Goal: Task Accomplishment & Management: Complete application form

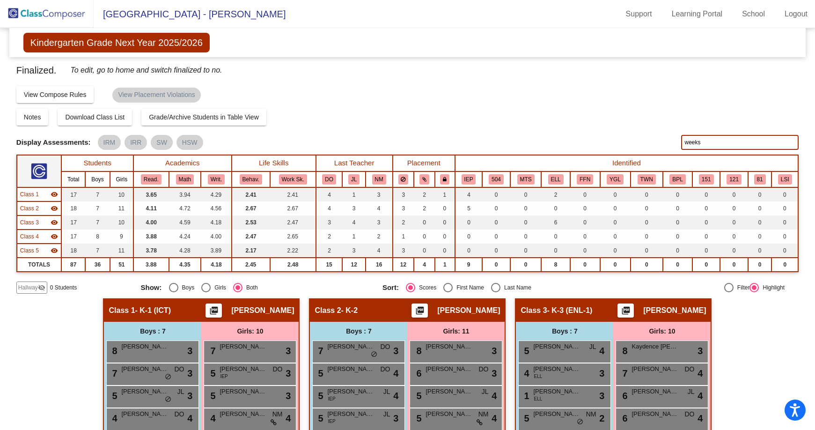
click at [75, 19] on img at bounding box center [47, 14] width 94 height 28
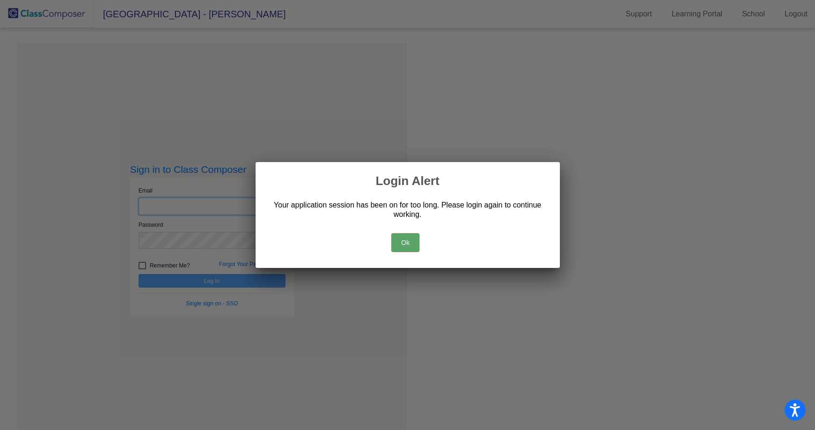
type input "[EMAIL_ADDRESS][DOMAIN_NAME]"
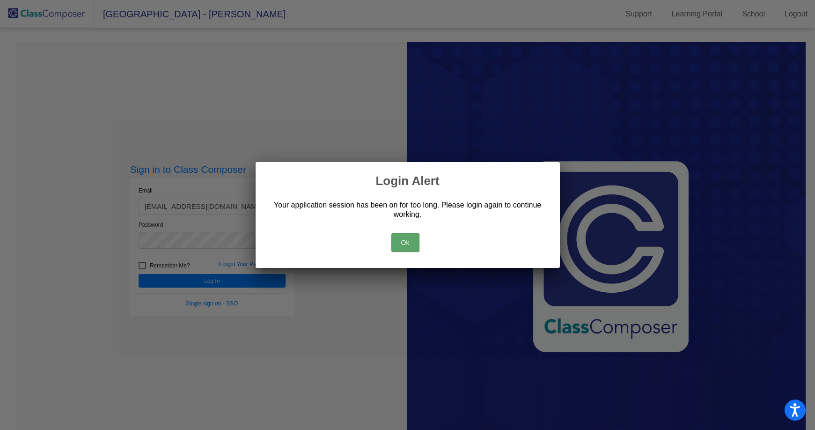
click at [413, 243] on button "Ok" at bounding box center [405, 242] width 28 height 19
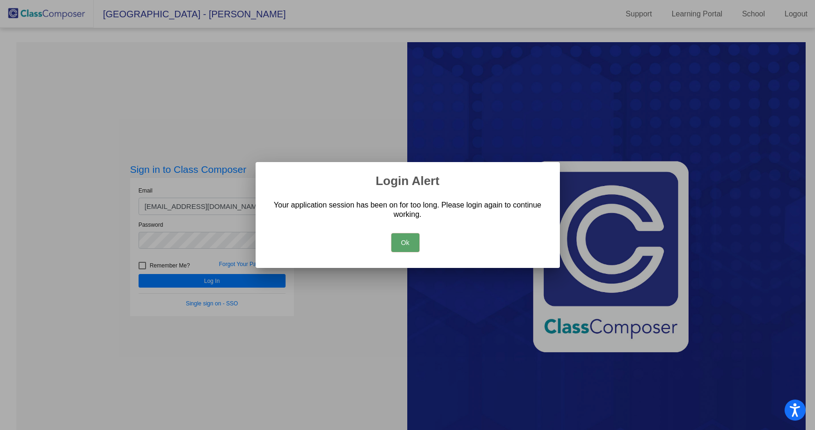
click at [407, 243] on button "Ok" at bounding box center [405, 242] width 28 height 19
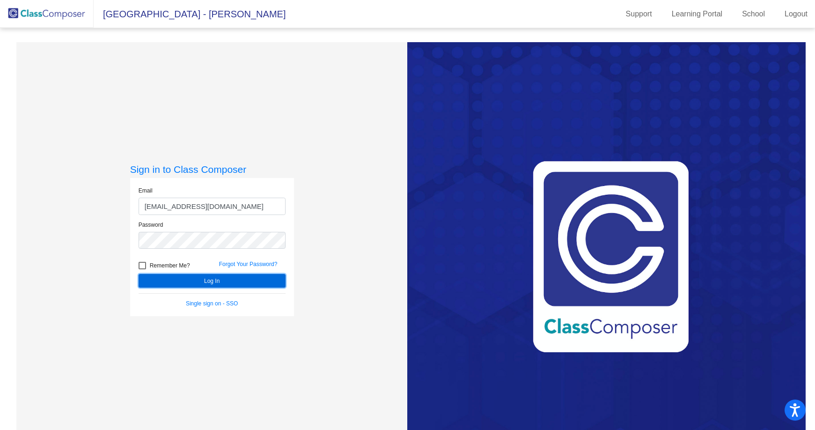
click at [249, 279] on button "Log In" at bounding box center [212, 281] width 147 height 14
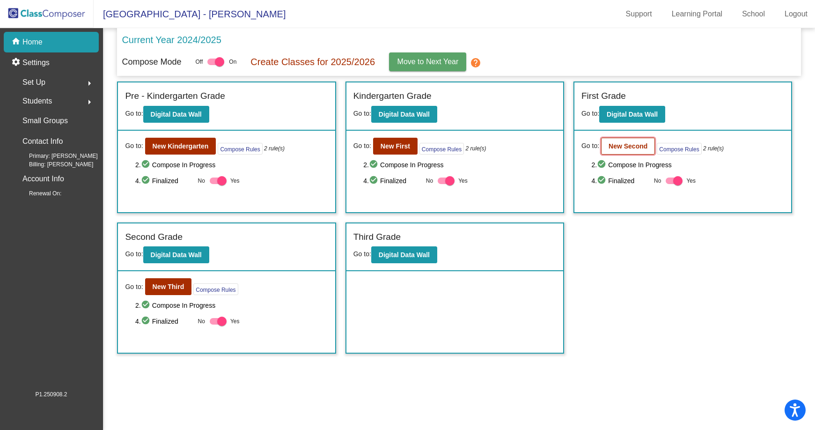
click at [628, 142] on b "New Second" at bounding box center [628, 145] width 39 height 7
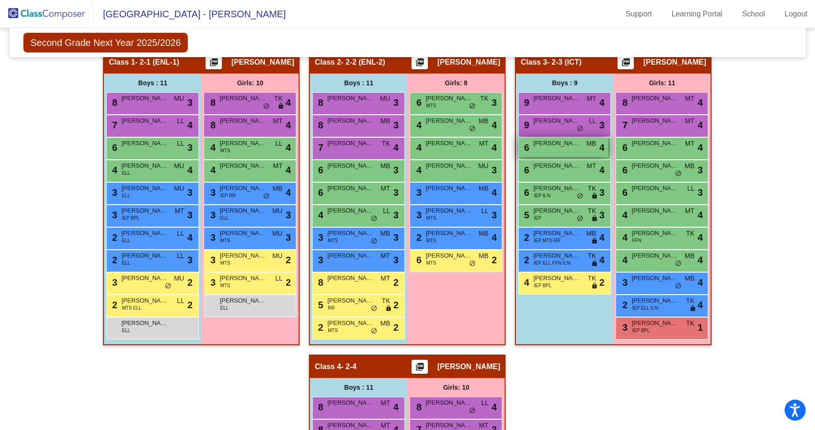
scroll to position [187, 0]
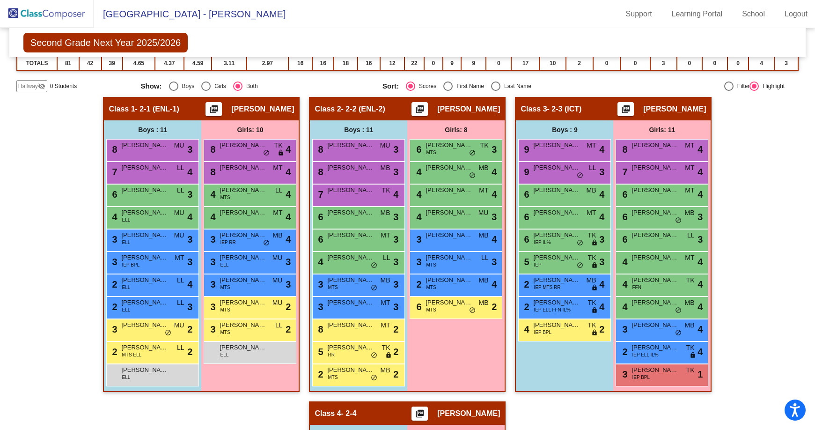
click at [45, 19] on img at bounding box center [47, 14] width 94 height 28
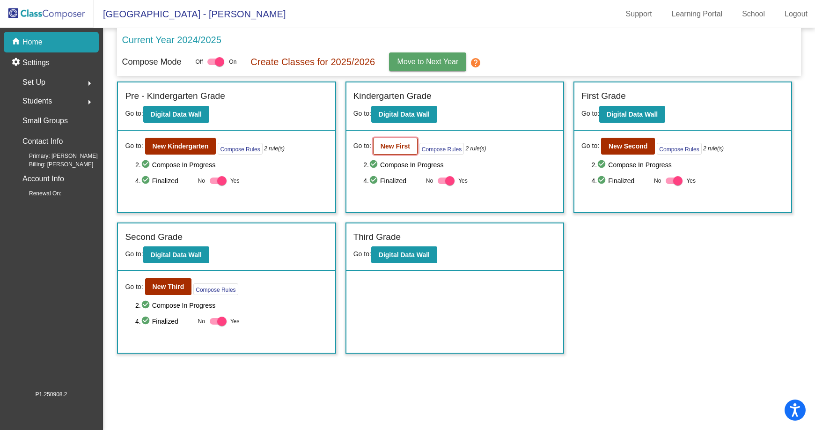
click at [389, 146] on b "New First" at bounding box center [395, 145] width 29 height 7
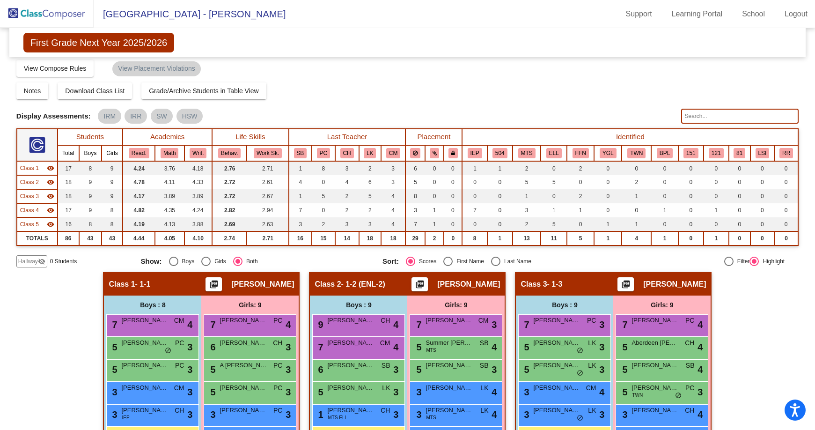
scroll to position [13, 0]
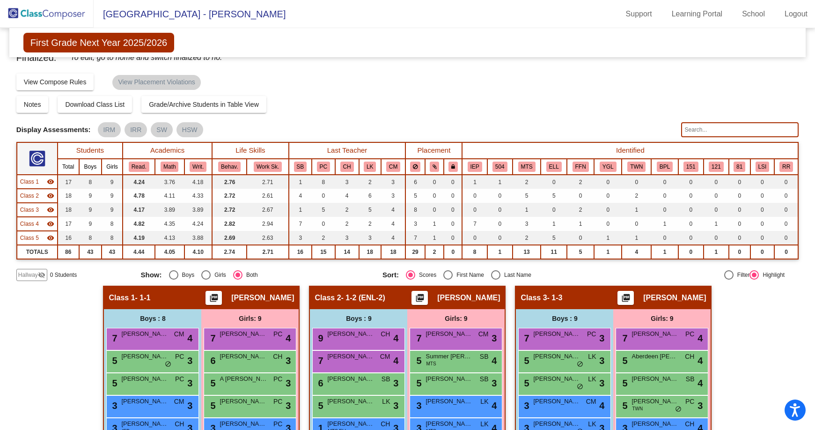
click at [53, 15] on img at bounding box center [47, 14] width 94 height 28
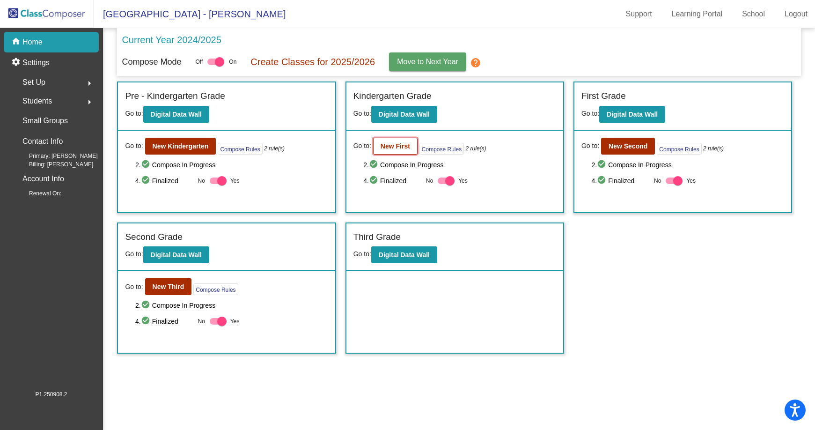
click at [382, 147] on b "New First" at bounding box center [395, 145] width 29 height 7
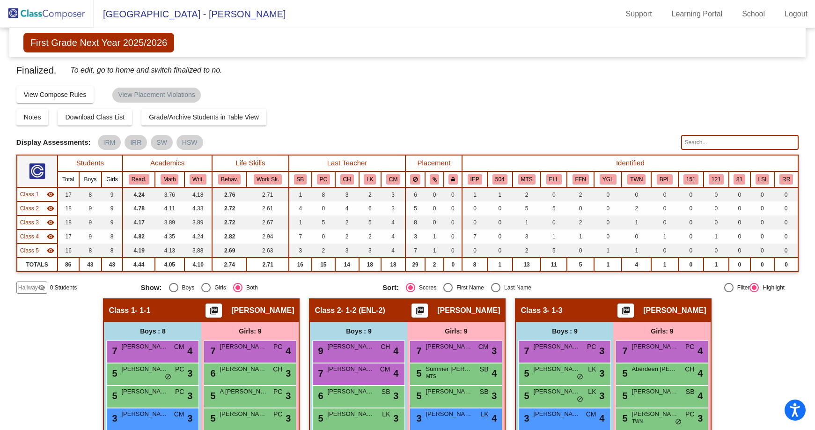
click at [59, 13] on img at bounding box center [47, 14] width 94 height 28
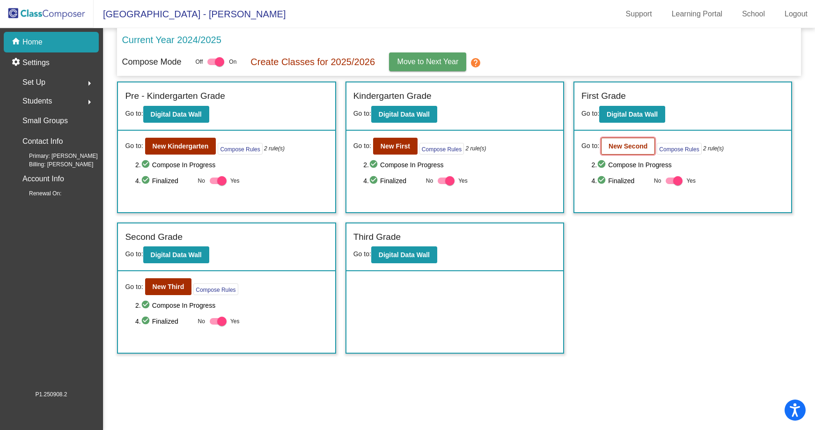
click at [624, 145] on b "New Second" at bounding box center [628, 145] width 39 height 7
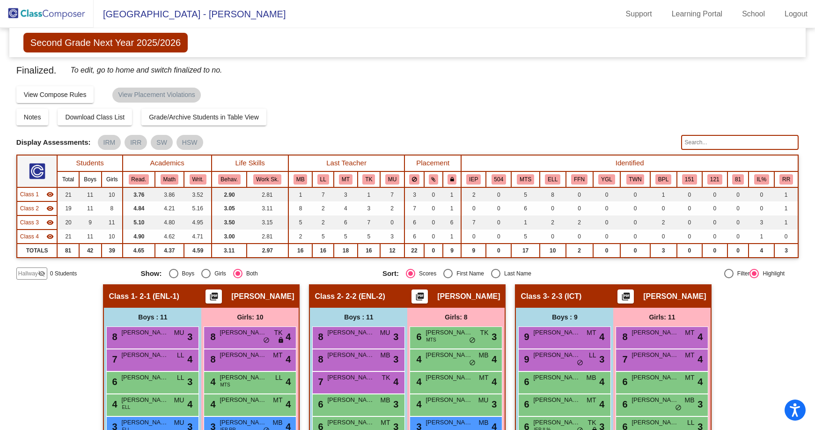
click at [58, 14] on img at bounding box center [47, 14] width 94 height 28
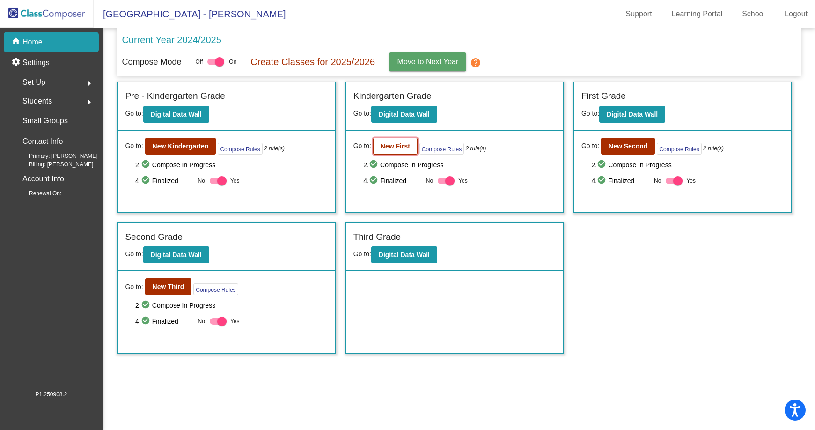
click at [391, 143] on b "New First" at bounding box center [395, 145] width 29 height 7
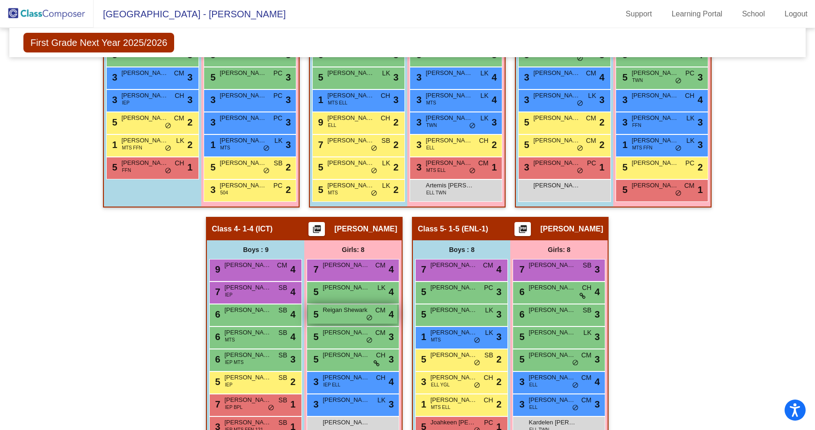
scroll to position [340, 0]
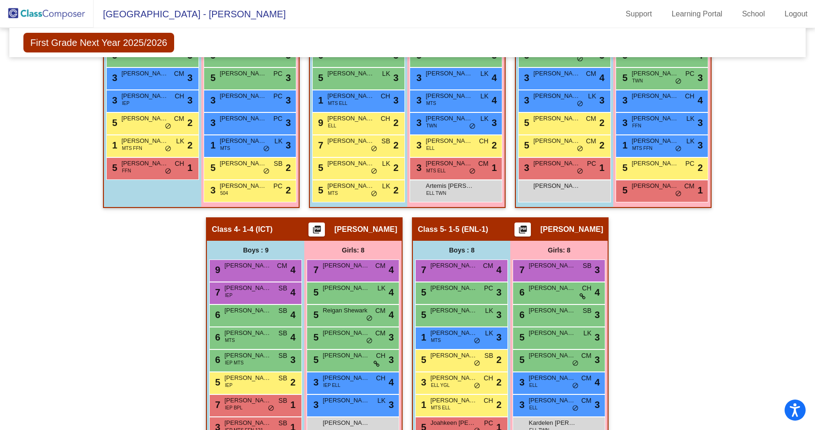
click at [52, 9] on img at bounding box center [47, 14] width 94 height 28
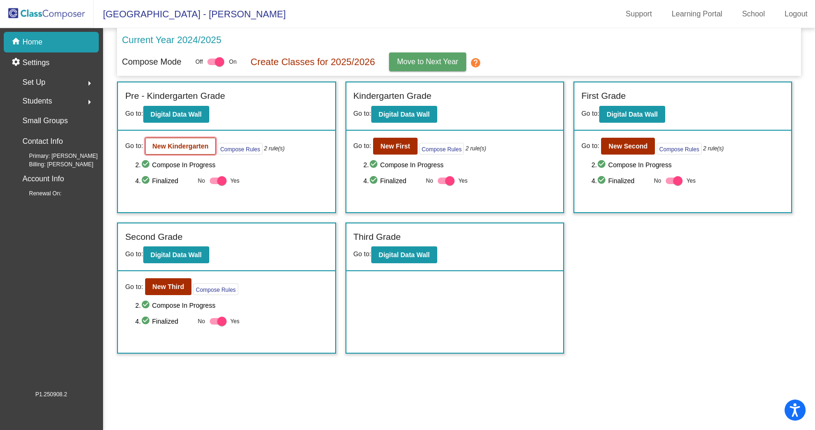
click at [176, 145] on b "New Kindergarten" at bounding box center [181, 145] width 56 height 7
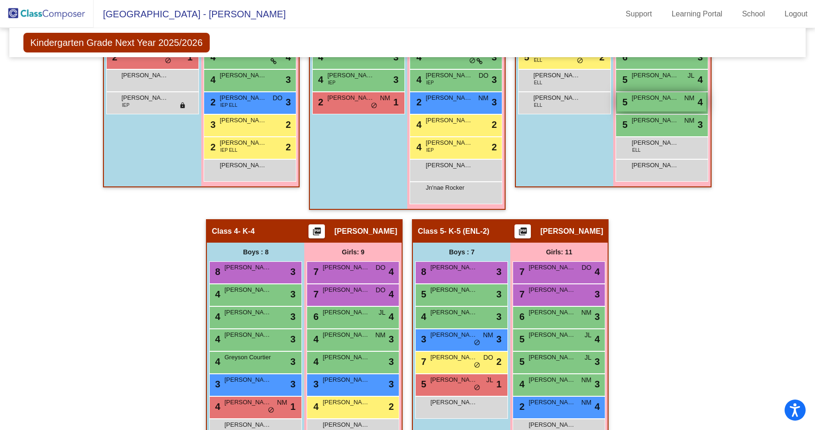
scroll to position [430, 0]
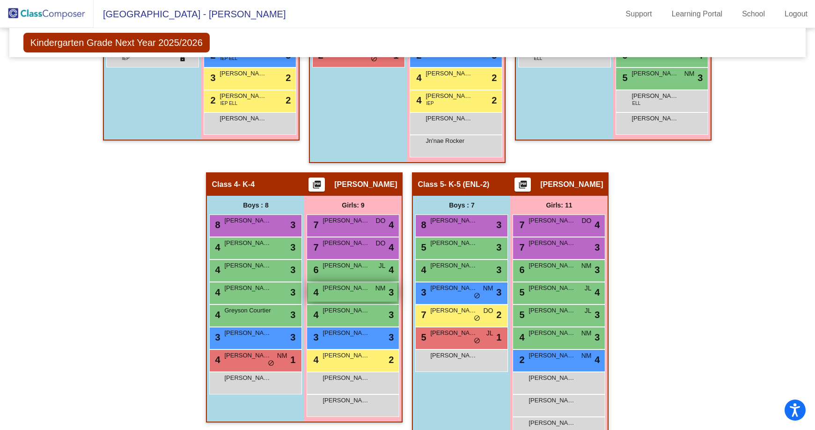
click at [347, 286] on span "[PERSON_NAME]" at bounding box center [346, 287] width 47 height 9
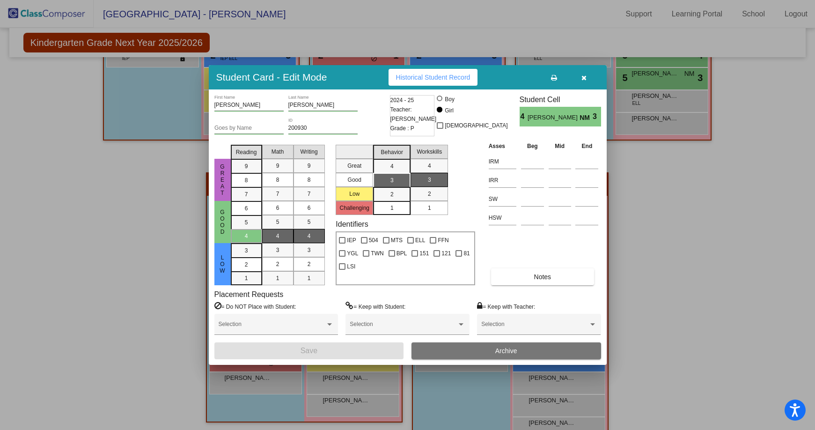
click at [584, 77] on icon "button" at bounding box center [583, 77] width 5 height 7
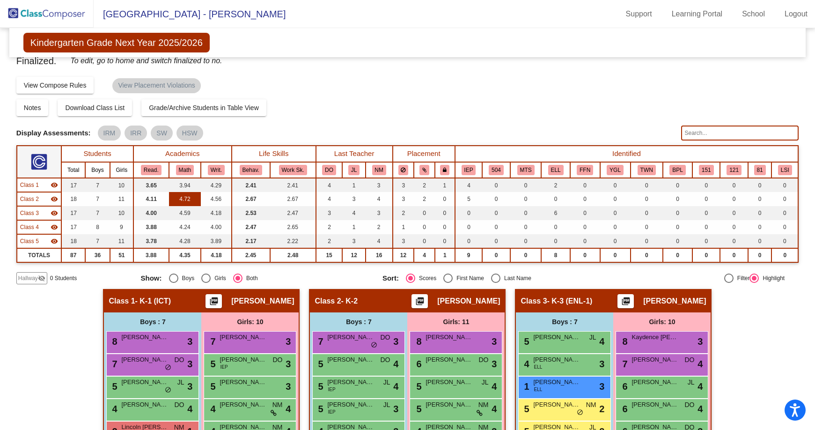
scroll to position [9, 0]
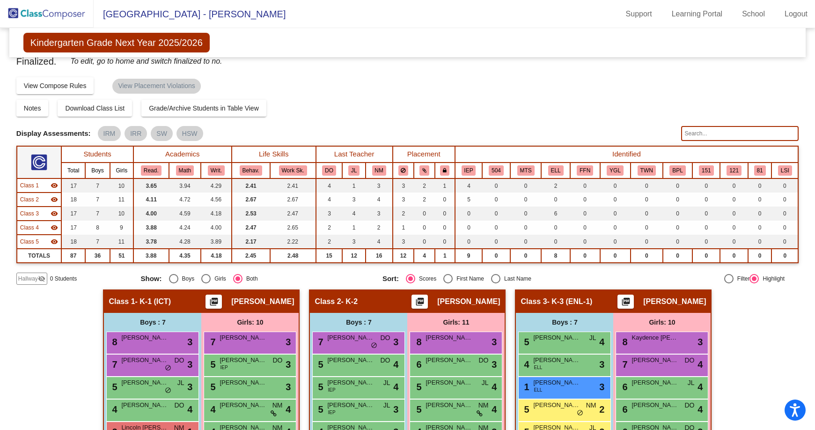
click at [34, 279] on span "Hallway" at bounding box center [28, 278] width 20 height 8
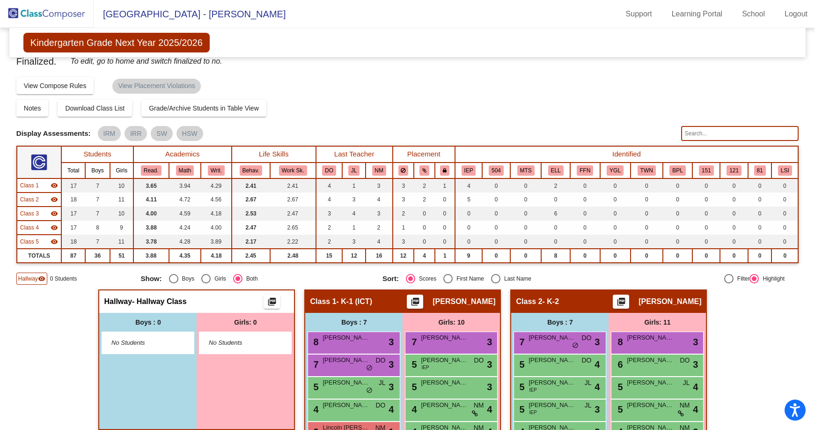
click at [76, 14] on img at bounding box center [47, 14] width 94 height 28
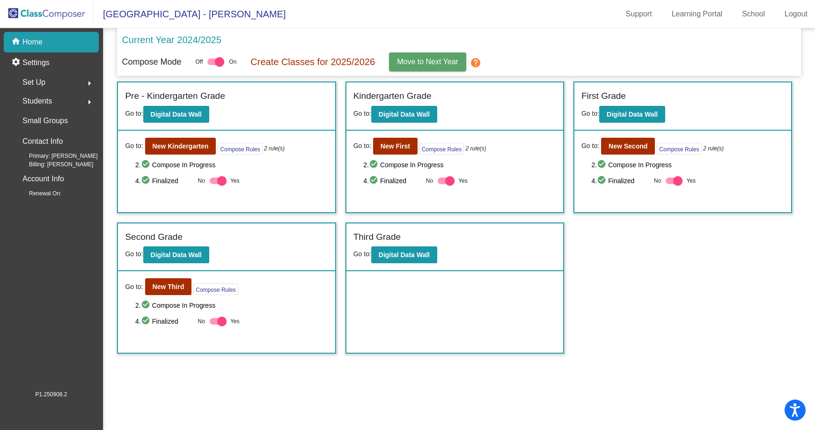
click at [214, 178] on div at bounding box center [218, 180] width 17 height 7
click at [214, 184] on input "Yes" at bounding box center [214, 184] width 0 height 0
checkbox input "false"
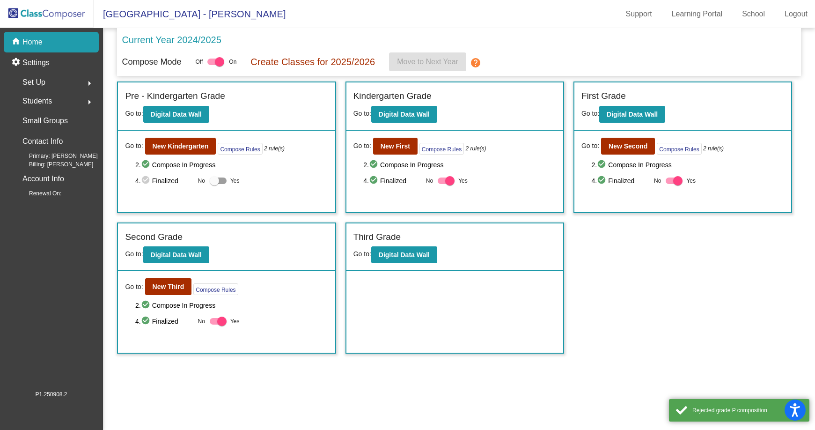
click at [451, 180] on div at bounding box center [449, 180] width 9 height 9
click at [442, 184] on input "Yes" at bounding box center [442, 184] width 0 height 0
checkbox input "false"
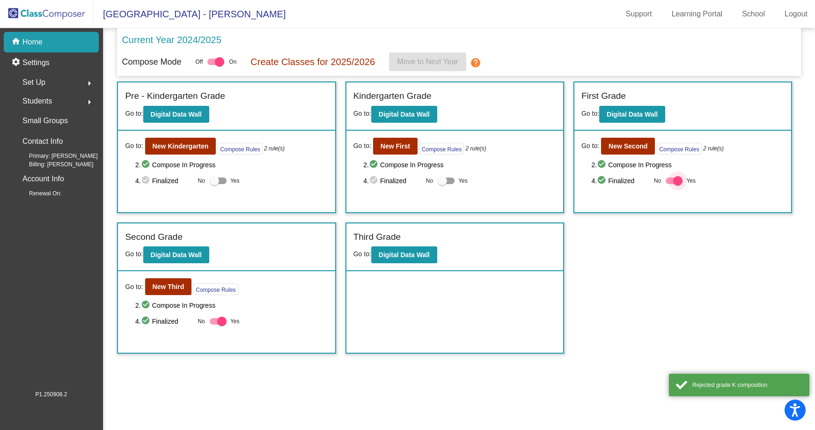
click at [669, 184] on label "Yes" at bounding box center [681, 180] width 30 height 11
click at [670, 184] on input "Yes" at bounding box center [670, 184] width 0 height 0
checkbox input "false"
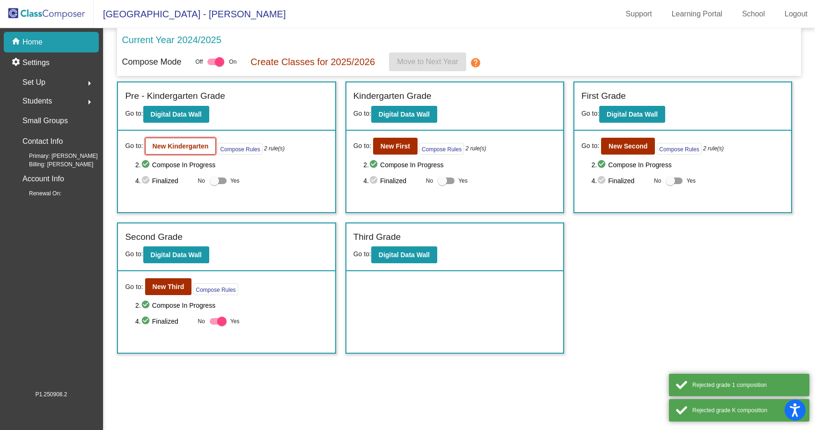
click at [175, 147] on b "New Kindergarten" at bounding box center [181, 145] width 56 height 7
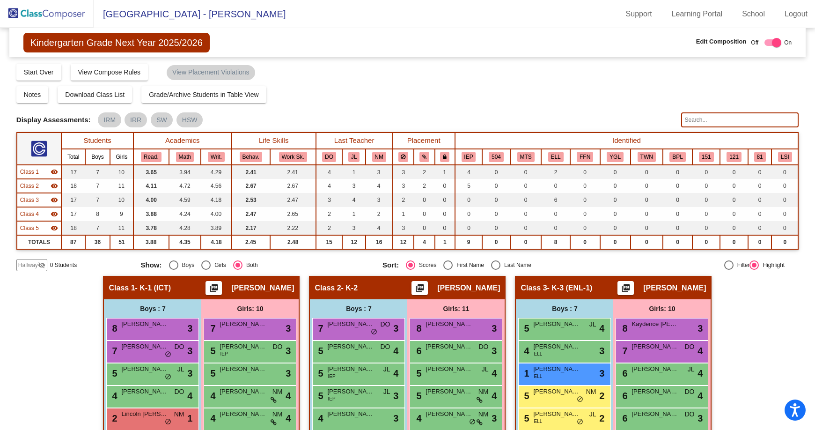
click at [18, 271] on div "Hallway visibility_off" at bounding box center [31, 265] width 31 height 12
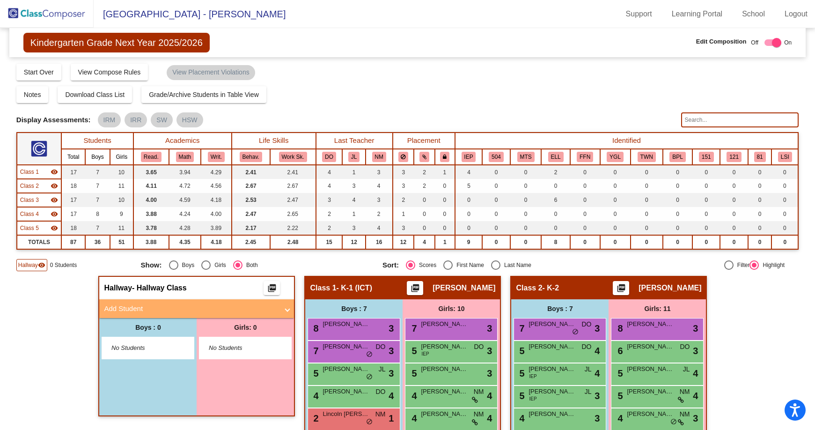
click at [170, 304] on mat-panel-title "Add Student" at bounding box center [191, 308] width 174 height 11
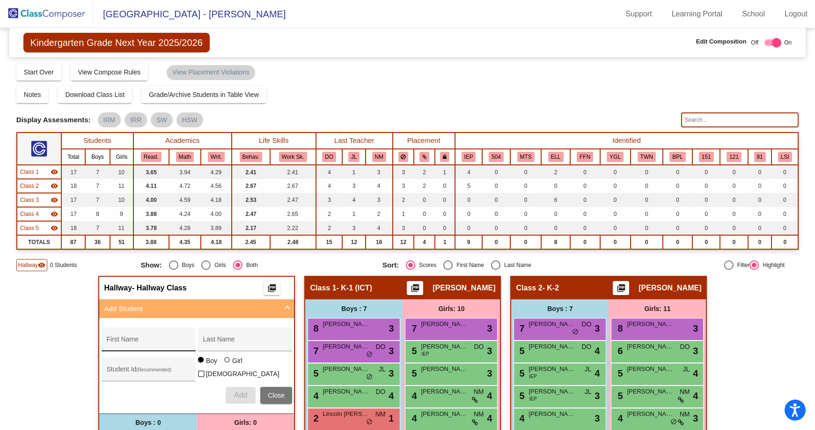
click at [167, 343] on input "First Name" at bounding box center [148, 342] width 84 height 7
type input "Winter"
type input "[PERSON_NAME]"
click at [221, 363] on div "Boy Girl [DEMOGRAPHIC_DATA]" at bounding box center [245, 369] width 94 height 26
click at [226, 362] on div at bounding box center [227, 360] width 6 height 6
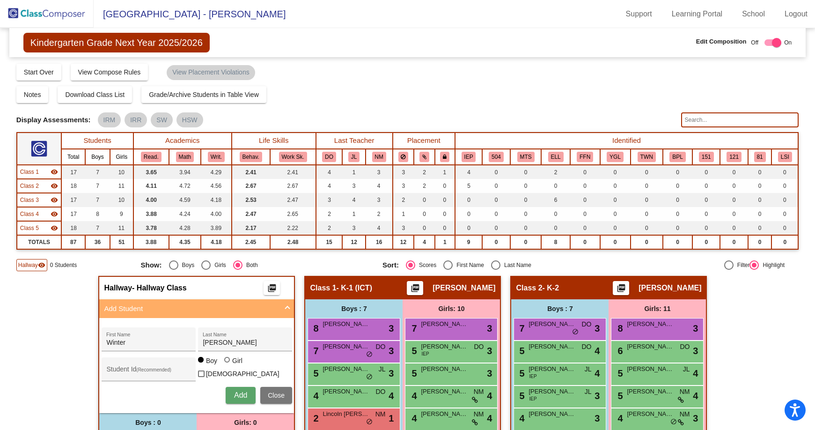
click at [228, 365] on input "Girl" at bounding box center [228, 364] width 0 height 0
radio input "true"
click at [168, 364] on div "Student Id (Recommended)" at bounding box center [148, 371] width 84 height 19
click at [150, 365] on div "Student Id (Recommended)" at bounding box center [148, 371] width 84 height 19
type input "201460"
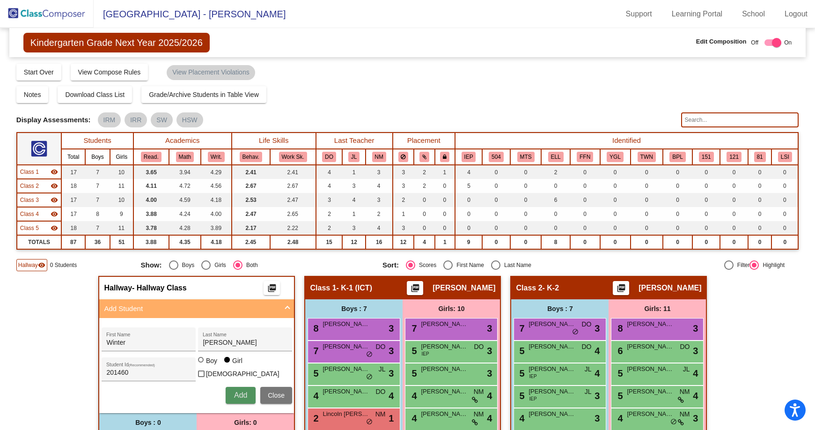
click at [240, 393] on span "Add" at bounding box center [240, 395] width 13 height 8
click at [268, 392] on span "Close" at bounding box center [276, 394] width 17 height 7
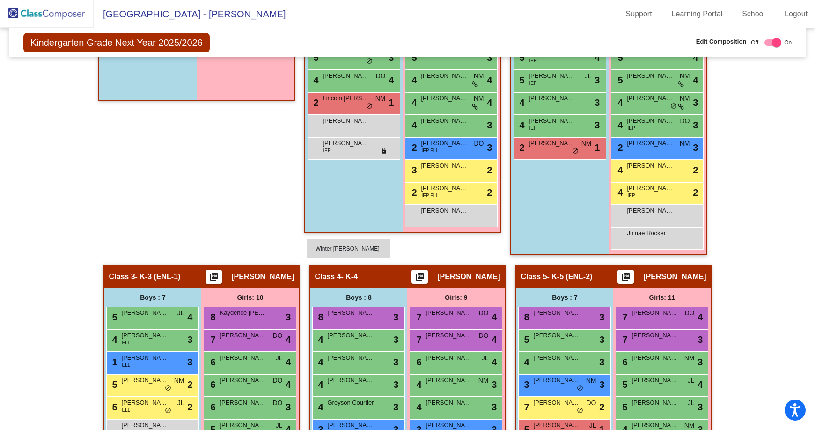
scroll to position [455, 0]
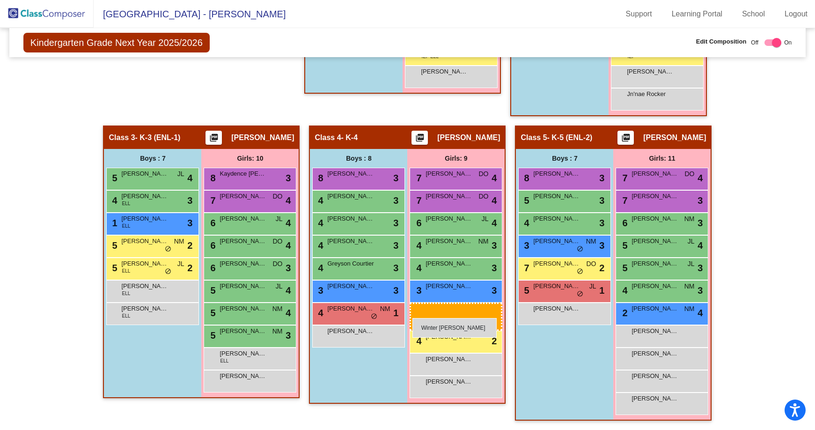
drag, startPoint x: 227, startPoint y: 107, endPoint x: 412, endPoint y: 318, distance: 280.9
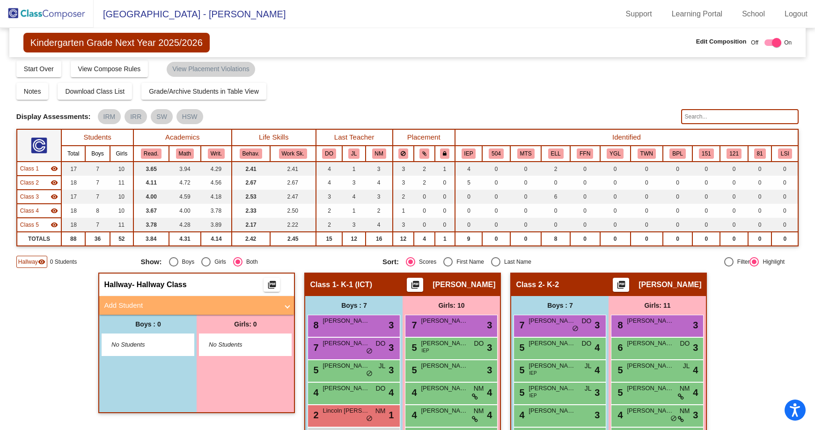
scroll to position [0, 0]
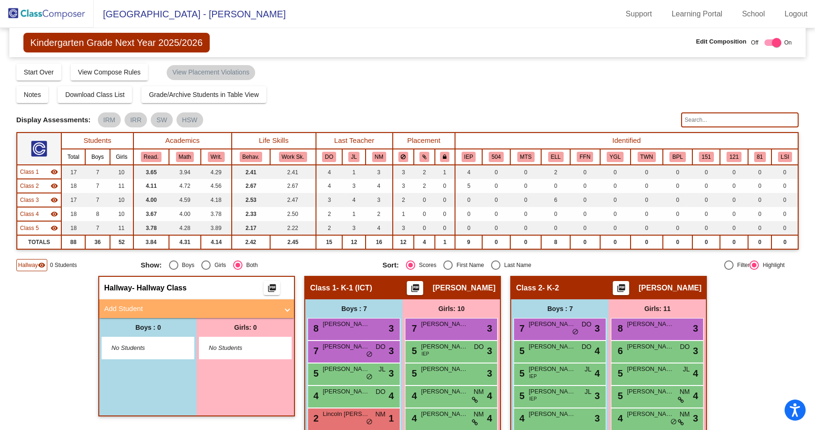
click at [61, 18] on img at bounding box center [47, 14] width 94 height 28
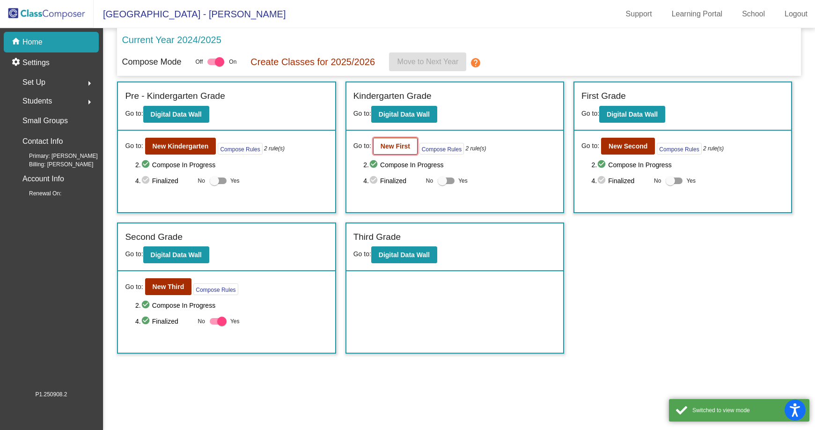
click at [386, 146] on b "New First" at bounding box center [395, 145] width 29 height 7
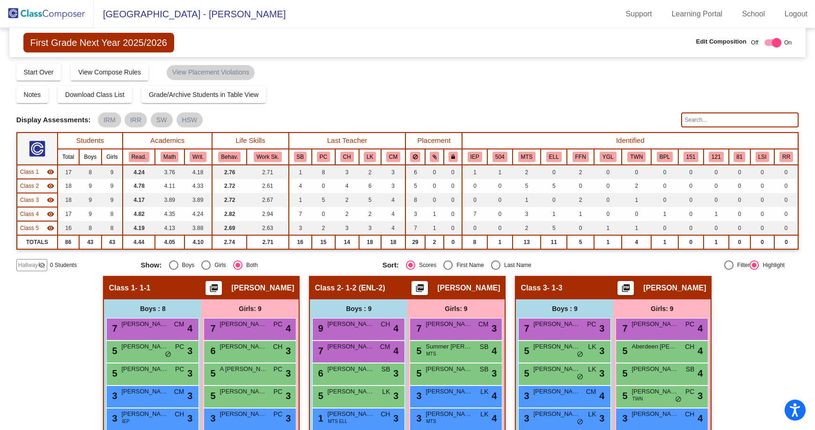
click at [39, 263] on mat-icon "visibility_off" at bounding box center [41, 264] width 7 height 7
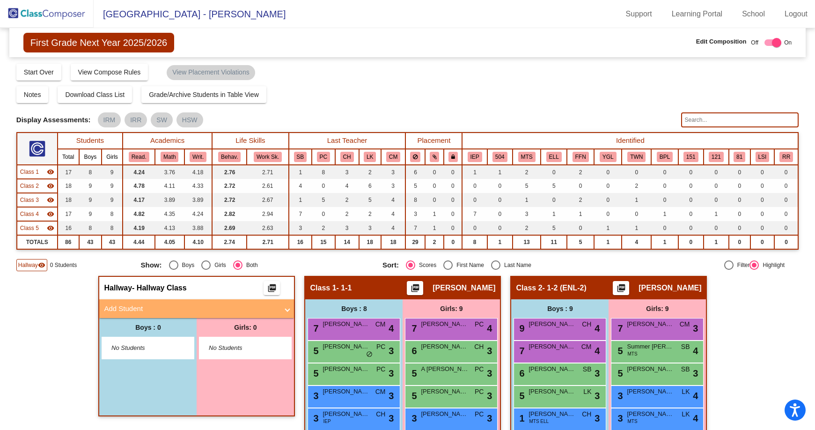
click at [164, 311] on mat-panel-title "Add Student" at bounding box center [191, 308] width 174 height 11
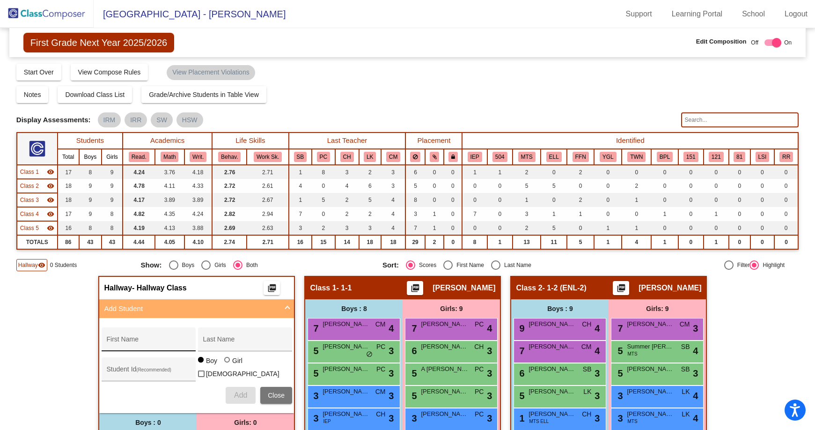
click at [159, 338] on div "First Name" at bounding box center [148, 341] width 84 height 19
type input "[PERSON_NAME]"
click at [133, 369] on input "Student Id (Recommended)" at bounding box center [148, 372] width 84 height 7
type input "201448"
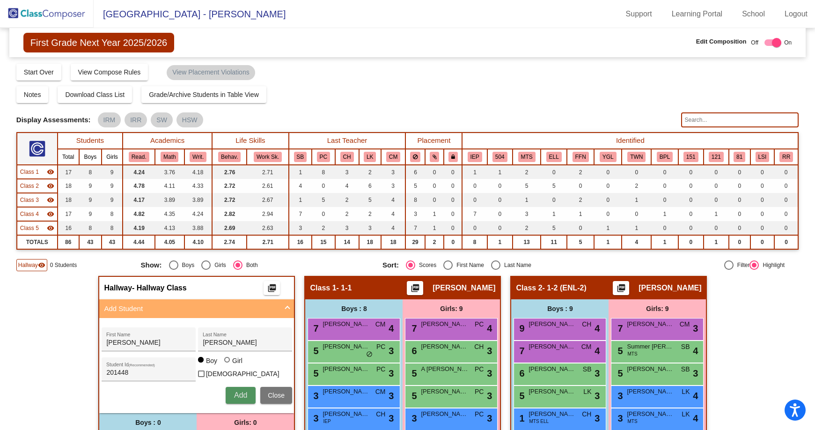
click at [242, 393] on span "Add" at bounding box center [240, 395] width 13 height 8
click at [155, 344] on input "[PERSON_NAME]" at bounding box center [148, 342] width 84 height 7
type input "[PERSON_NAME]"
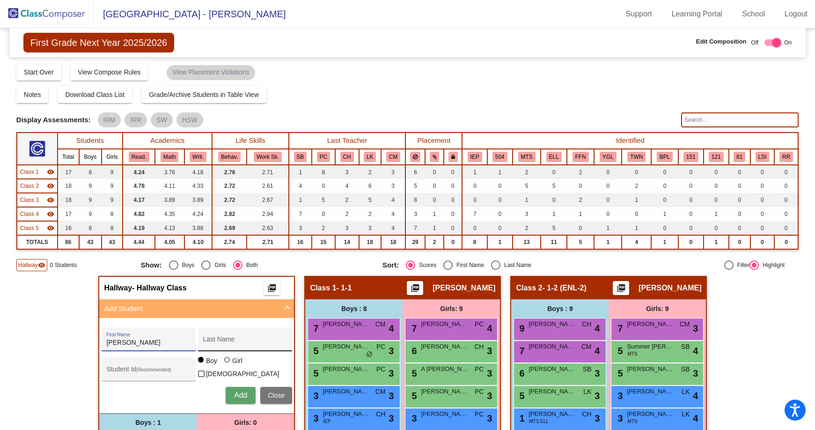
click at [229, 337] on div "Last Name" at bounding box center [245, 341] width 84 height 19
click at [229, 338] on div "Last Name" at bounding box center [245, 341] width 84 height 19
type input "Kiara"
click at [224, 362] on div at bounding box center [227, 360] width 6 height 6
click at [228, 364] on input "Girl" at bounding box center [228, 364] width 0 height 0
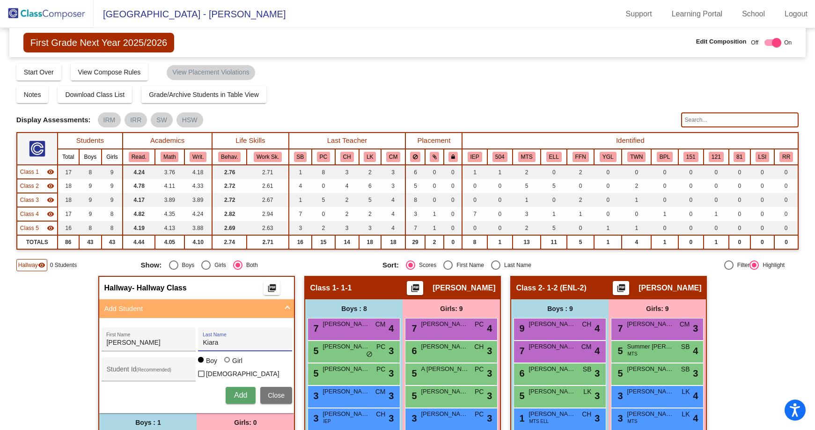
radio input "true"
click at [163, 362] on div "Student Id (Recommended)" at bounding box center [148, 371] width 84 height 19
type input "201445"
click at [243, 391] on span "Add" at bounding box center [240, 395] width 13 height 8
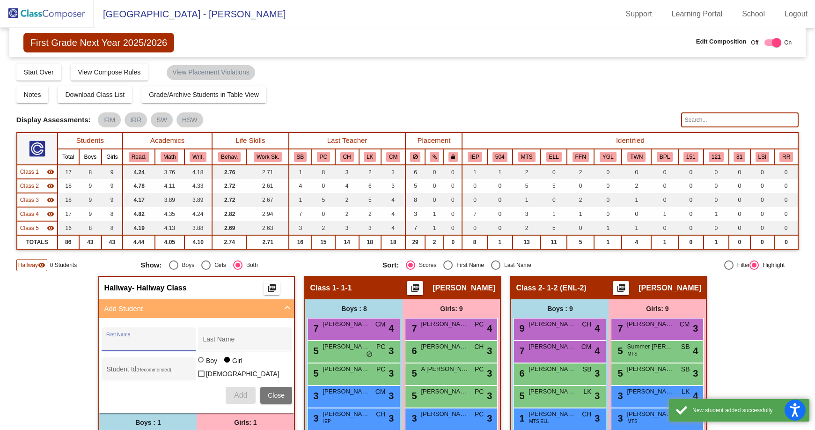
paste input "[PERSON_NAME]"
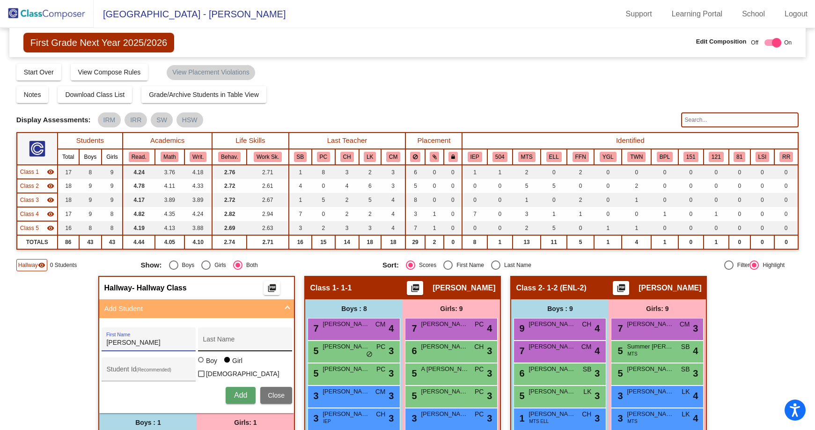
type input "[PERSON_NAME]"
click at [220, 344] on input "Last Name" at bounding box center [245, 342] width 84 height 7
type input "[GEOGRAPHIC_DATA]"
click at [155, 369] on input "Student Id (Recommended)" at bounding box center [148, 372] width 84 height 7
type input "201146"
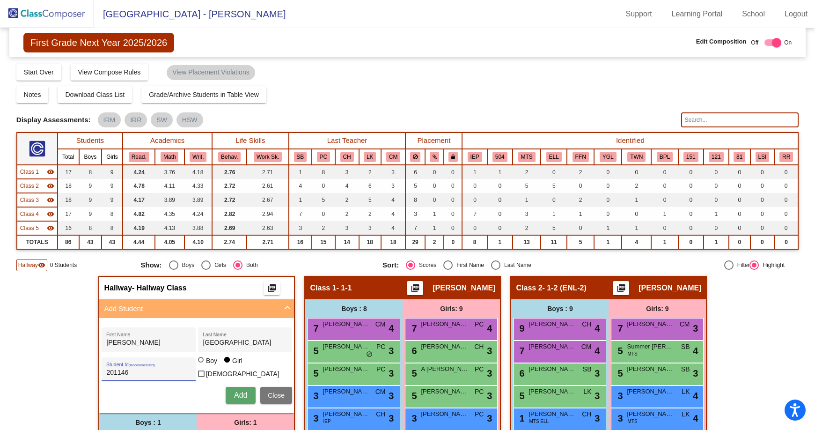
click at [236, 394] on span "Add" at bounding box center [240, 395] width 13 height 8
click at [272, 395] on span "Close" at bounding box center [276, 394] width 17 height 7
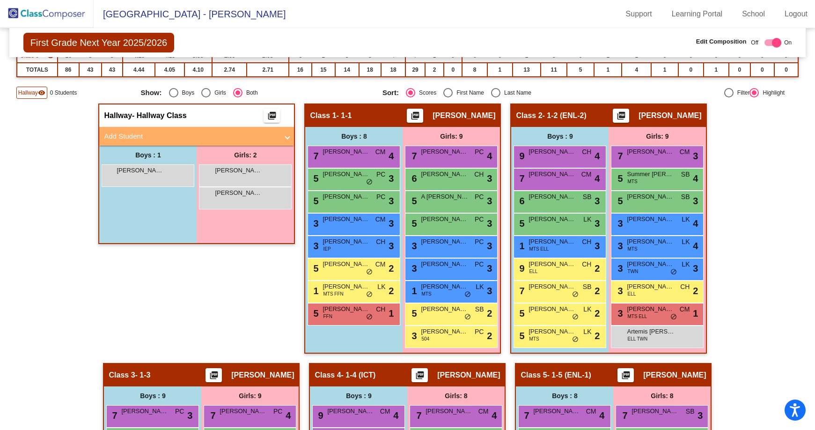
scroll to position [187, 0]
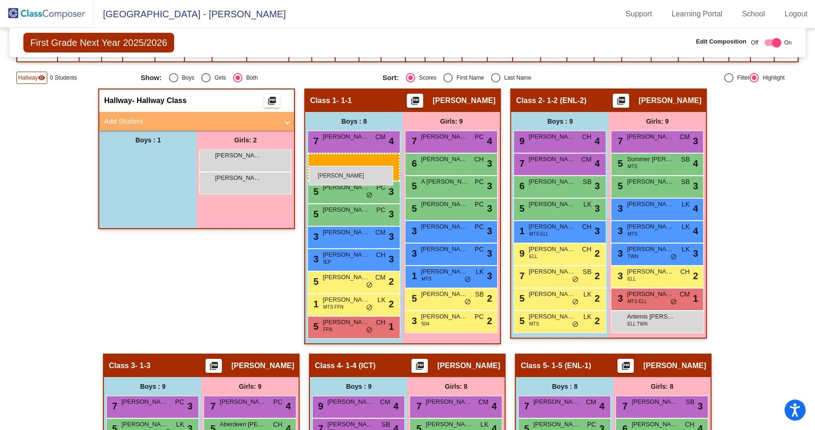
drag, startPoint x: 137, startPoint y: 156, endPoint x: 309, endPoint y: 166, distance: 172.1
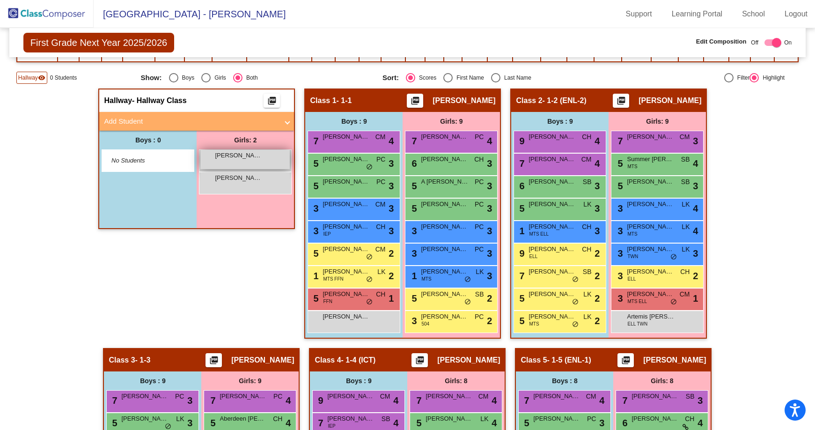
click at [230, 165] on div "[PERSON_NAME] Kenya lock do_not_disturb_alt" at bounding box center [244, 159] width 89 height 19
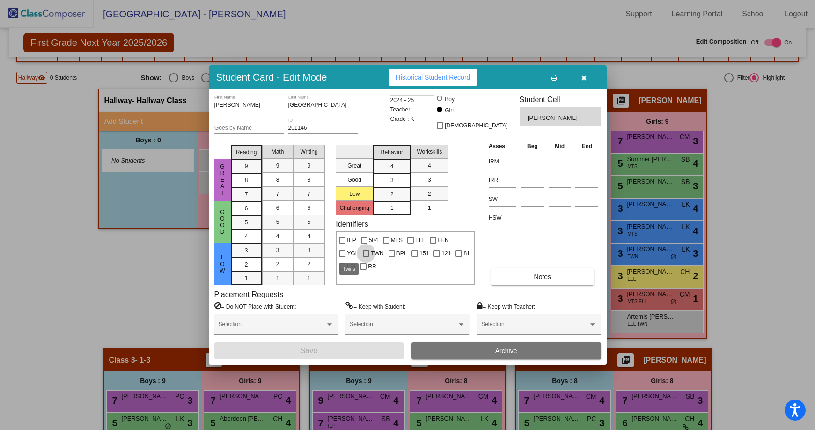
click at [363, 254] on div at bounding box center [366, 253] width 7 height 7
click at [366, 257] on input "TWN" at bounding box center [366, 257] width 0 height 0
checkbox input "true"
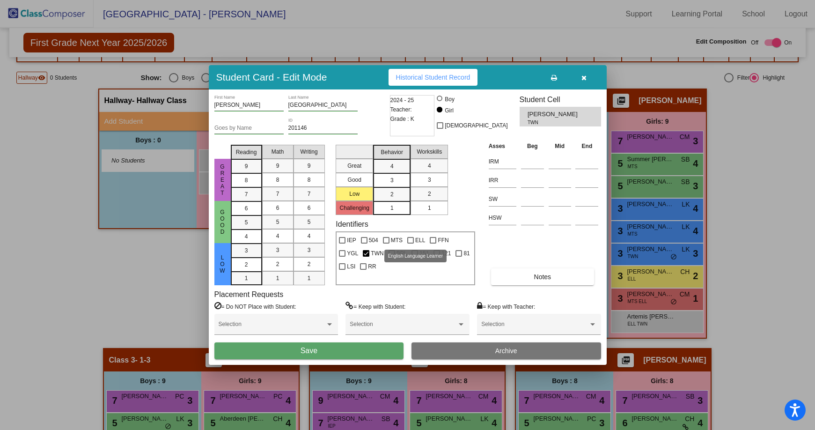
click at [408, 242] on div at bounding box center [410, 240] width 7 height 7
click at [410, 243] on input "ELL" at bounding box center [410, 243] width 0 height 0
checkbox input "true"
click at [341, 353] on button "Save" at bounding box center [309, 350] width 190 height 17
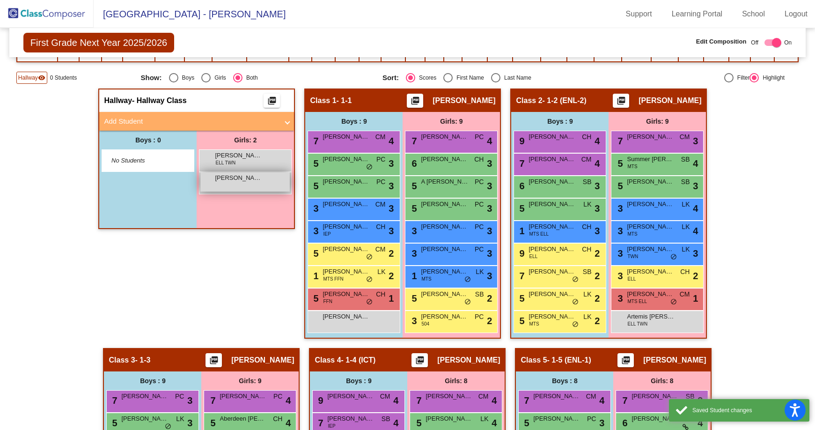
click at [253, 185] on div "[PERSON_NAME] [PERSON_NAME] lock do_not_disturb_alt" at bounding box center [244, 181] width 89 height 19
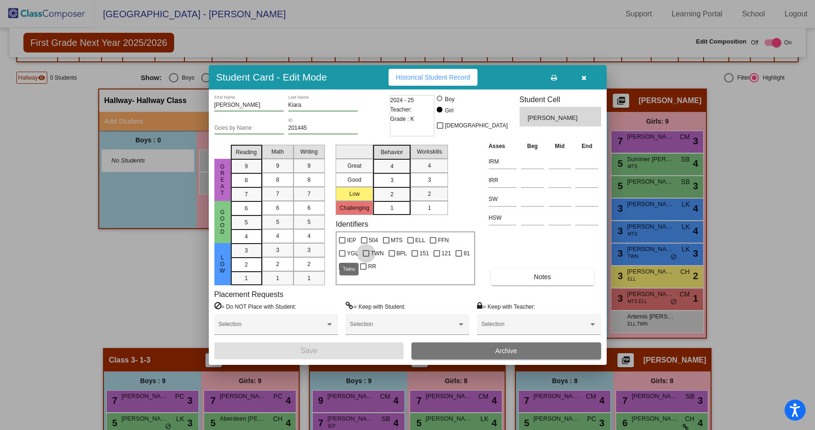
click at [363, 252] on div at bounding box center [366, 253] width 7 height 7
click at [366, 257] on input "TWN" at bounding box center [366, 257] width 0 height 0
checkbox input "true"
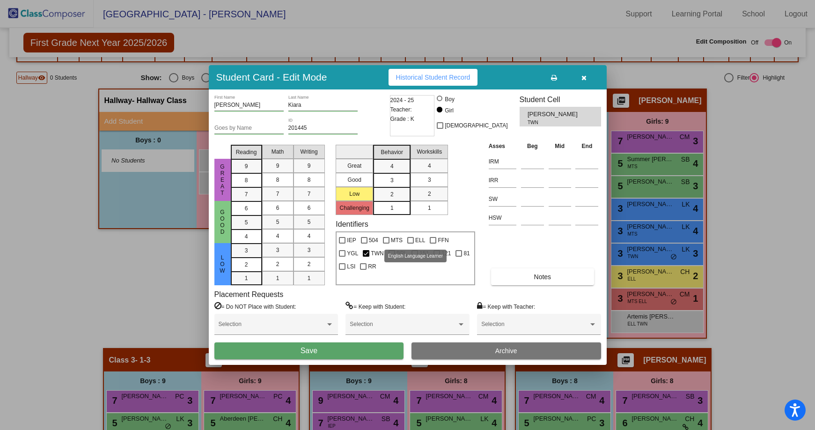
click at [408, 240] on div at bounding box center [410, 240] width 7 height 7
click at [410, 243] on input "ELL" at bounding box center [410, 243] width 0 height 0
checkbox input "true"
click at [333, 347] on button "Save" at bounding box center [309, 350] width 190 height 17
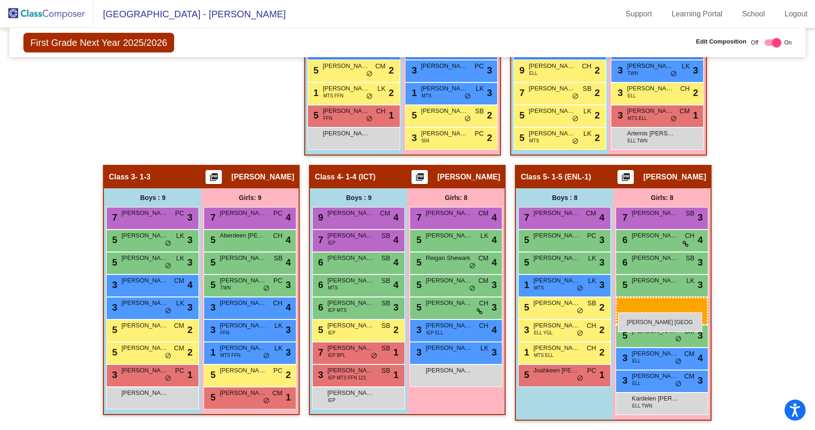
drag, startPoint x: 245, startPoint y: 160, endPoint x: 618, endPoint y: 312, distance: 402.9
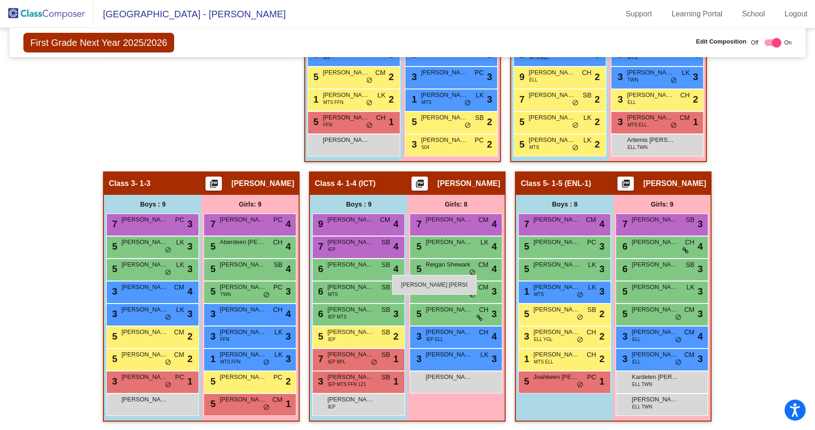
scroll to position [365, 0]
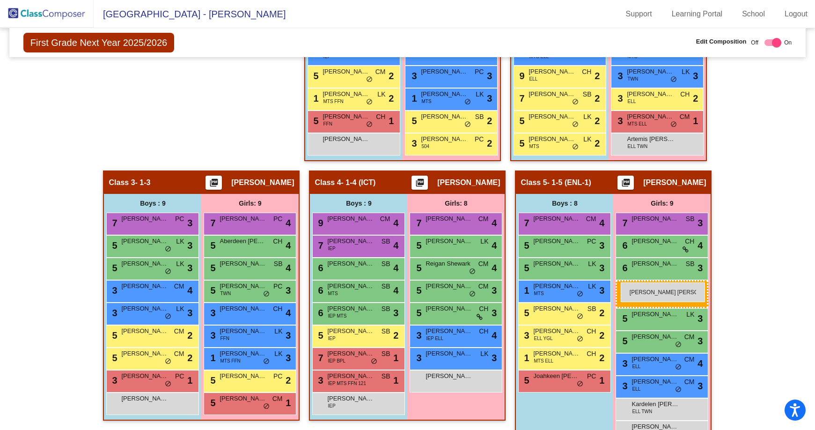
drag, startPoint x: 243, startPoint y: 213, endPoint x: 621, endPoint y: 282, distance: 383.7
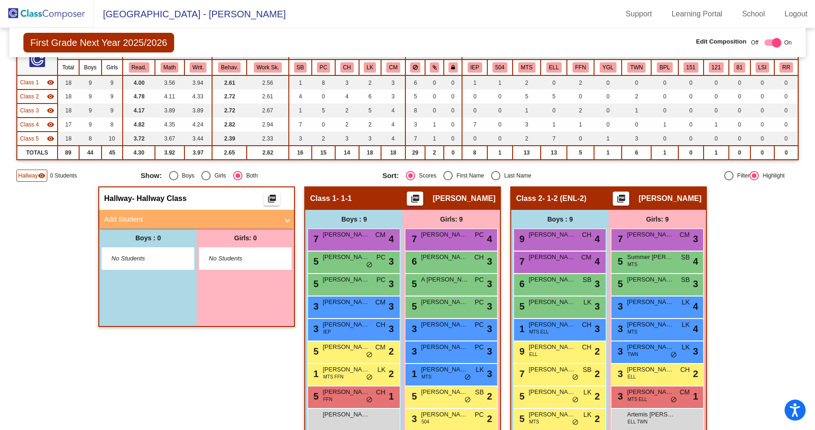
scroll to position [0, 0]
